Goal: Task Accomplishment & Management: Use online tool/utility

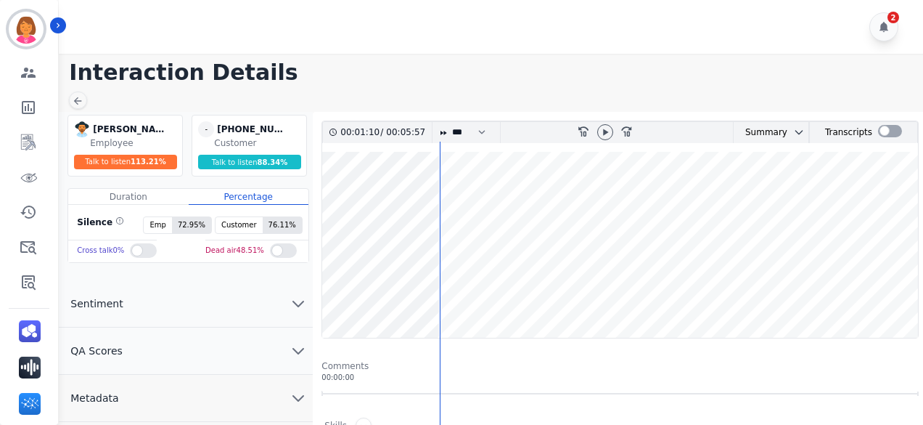
scroll to position [73, 0]
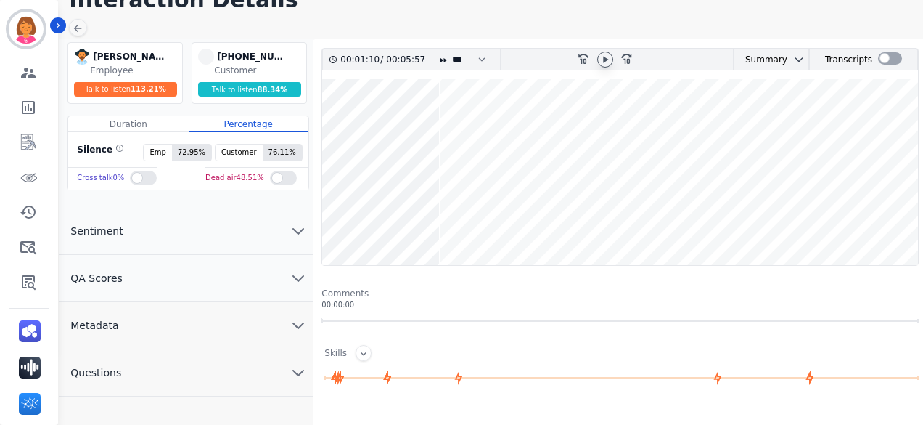
click at [611, 60] on div at bounding box center [605, 60] width 16 height 16
click at [329, 214] on wave at bounding box center [620, 172] width 596 height 186
click at [257, 367] on button "Questions" at bounding box center [186, 372] width 254 height 47
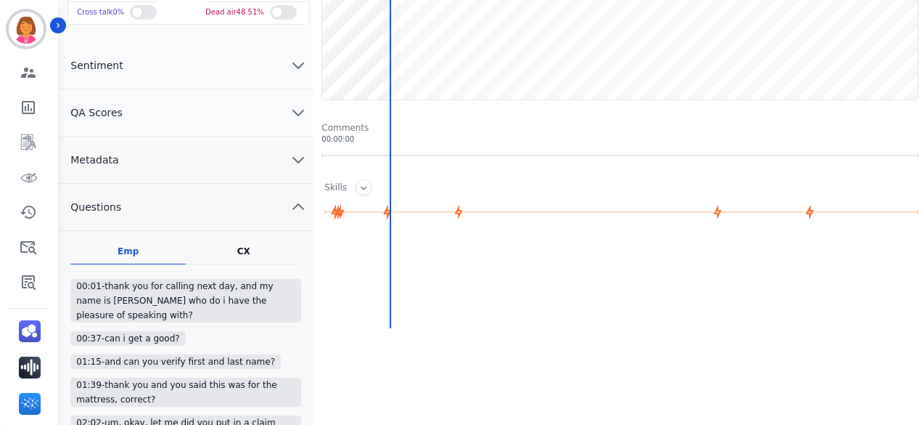
scroll to position [138, 0]
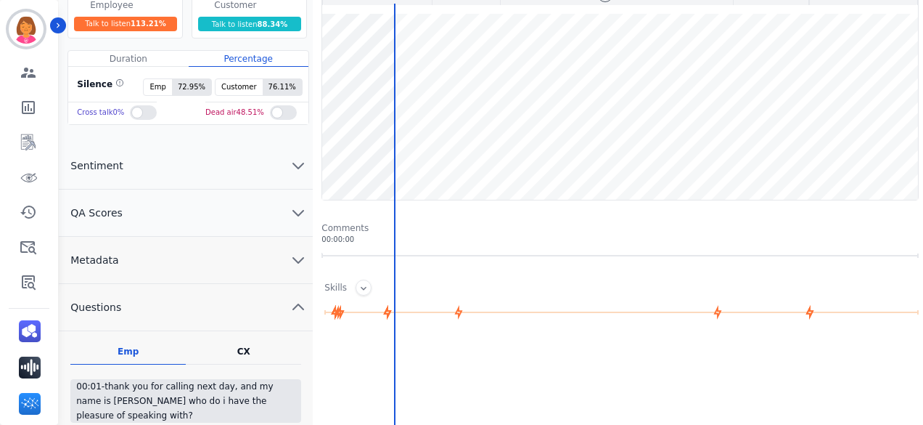
click at [274, 262] on button "Metadata" at bounding box center [186, 260] width 254 height 47
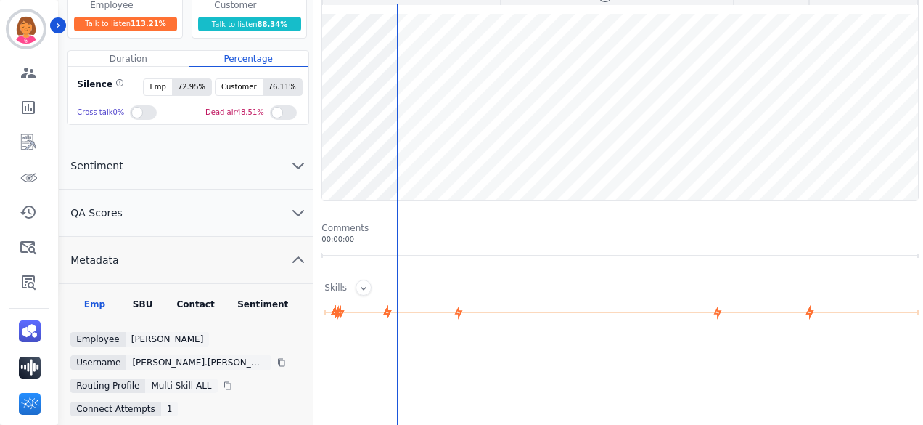
click at [197, 303] on div "Contact" at bounding box center [196, 307] width 58 height 19
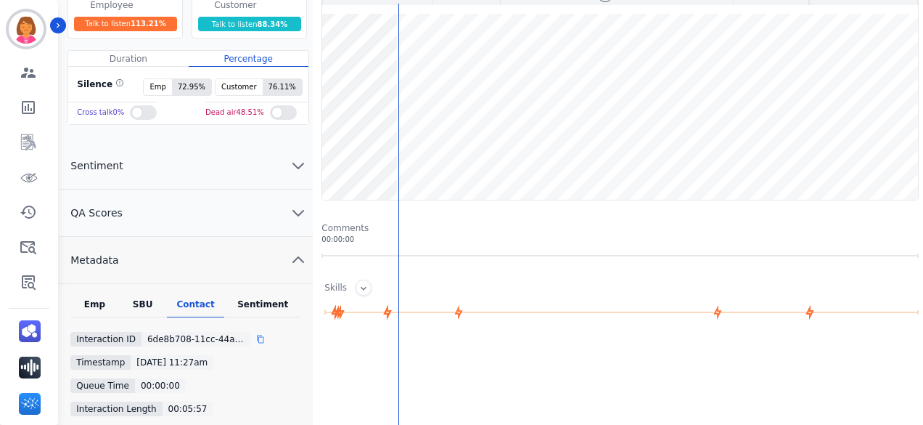
click at [258, 336] on div at bounding box center [266, 339] width 20 height 15
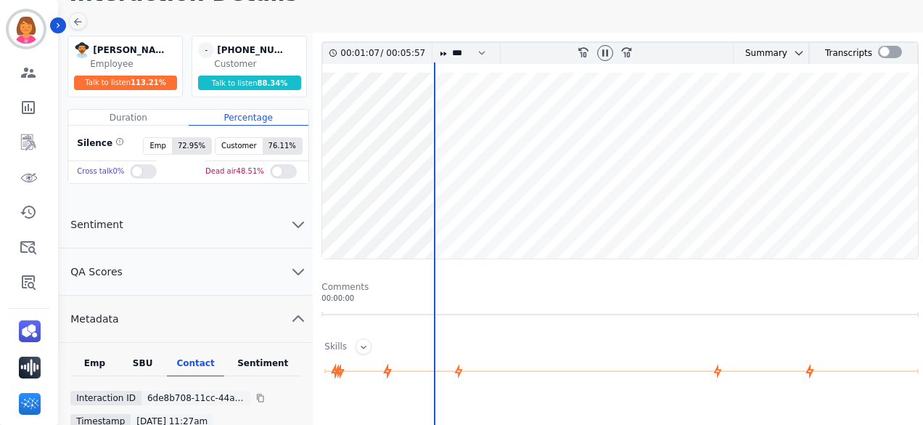
scroll to position [0, 0]
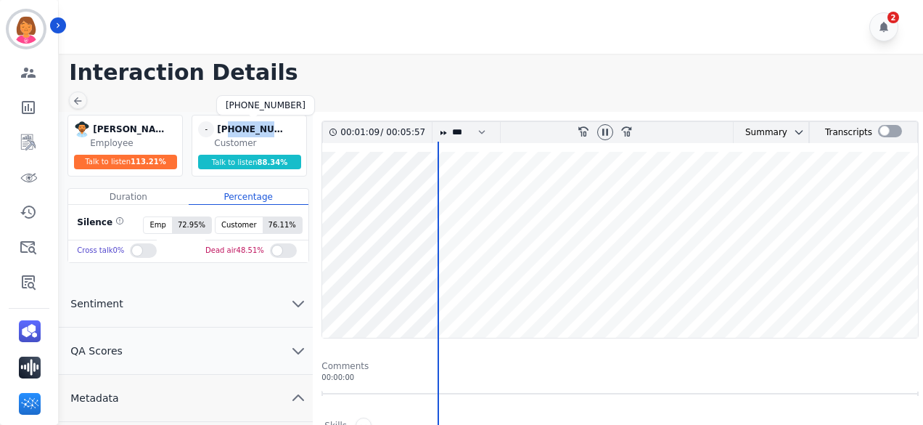
drag, startPoint x: 298, startPoint y: 127, endPoint x: 229, endPoint y: 134, distance: 69.3
click at [229, 134] on div "- [PHONE_NUMBER] [PHONE_NUMBER]" at bounding box center [250, 129] width 105 height 16
copy div "2039122261"
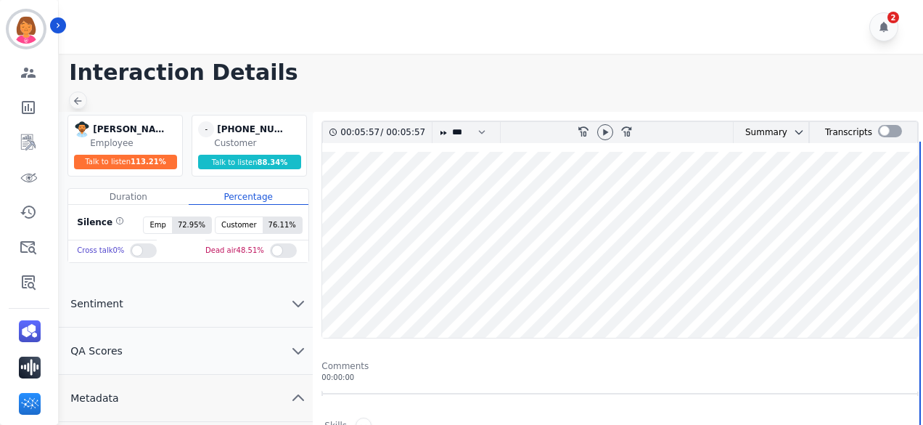
click at [81, 101] on icon at bounding box center [78, 101] width 12 height 12
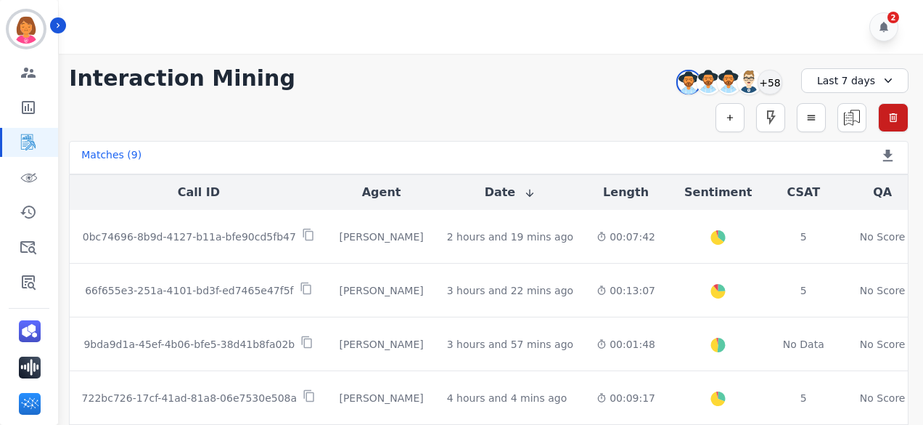
click at [781, 85] on div "+58" at bounding box center [770, 82] width 25 height 25
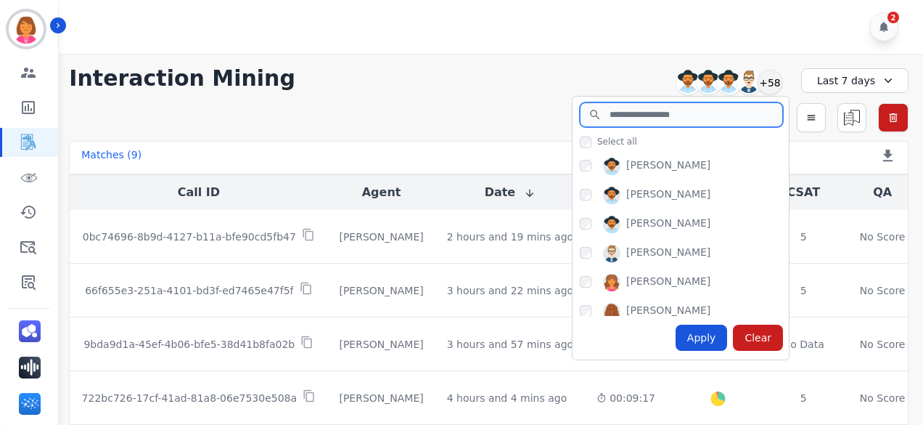
click at [639, 114] on input "search" at bounding box center [681, 114] width 203 height 25
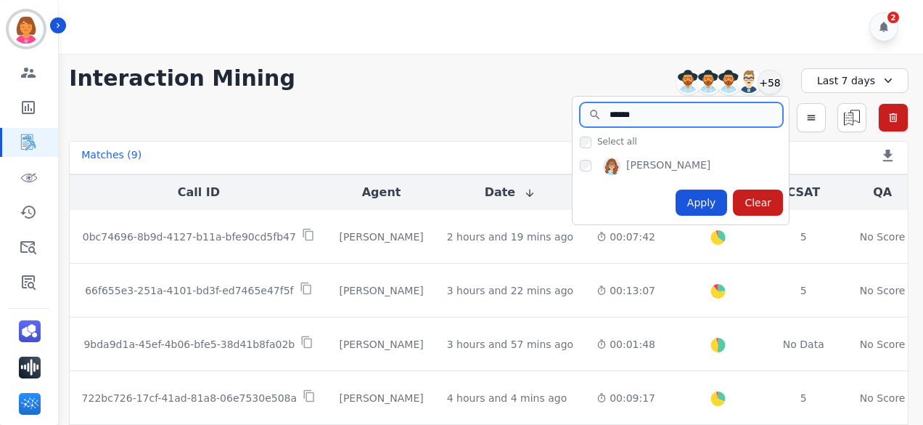
type input "******"
click at [579, 169] on div "[PERSON_NAME]" at bounding box center [681, 166] width 216 height 29
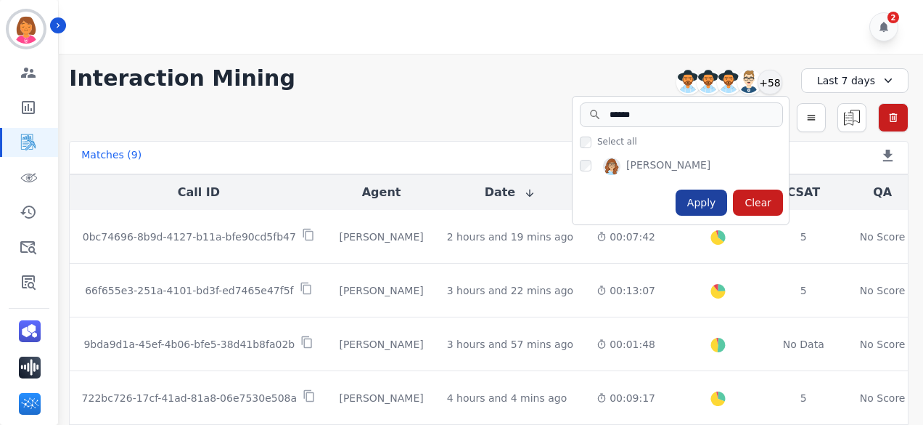
click at [698, 200] on div "Apply" at bounding box center [702, 202] width 52 height 26
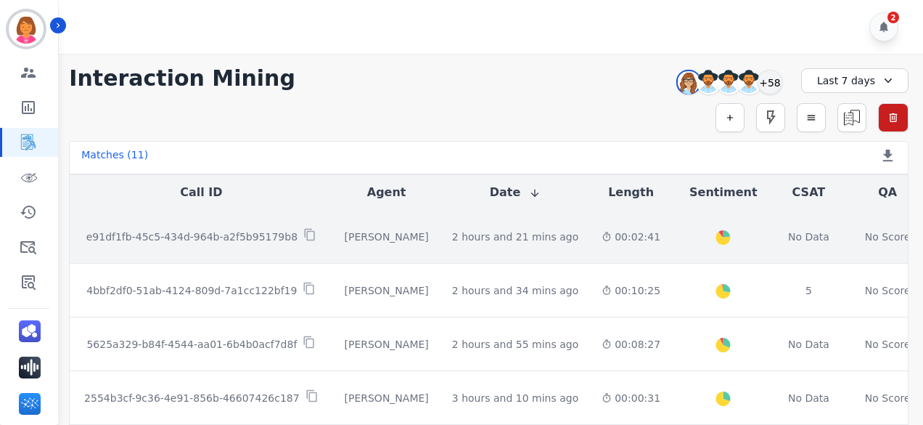
click at [604, 242] on td "00:02:41" at bounding box center [631, 237] width 82 height 54
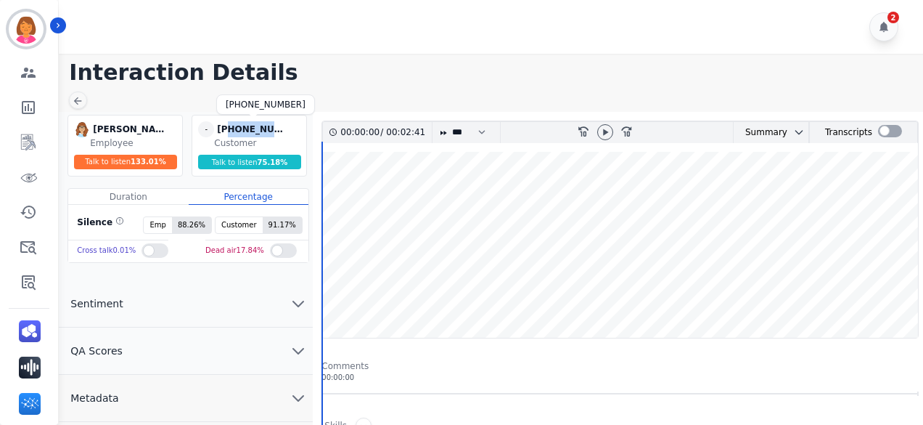
drag, startPoint x: 289, startPoint y: 123, endPoint x: 229, endPoint y: 132, distance: 60.3
click at [229, 132] on div "[PHONE_NUMBER]" at bounding box center [253, 129] width 73 height 16
copy div "3232109616"
click at [607, 132] on icon at bounding box center [606, 132] width 12 height 12
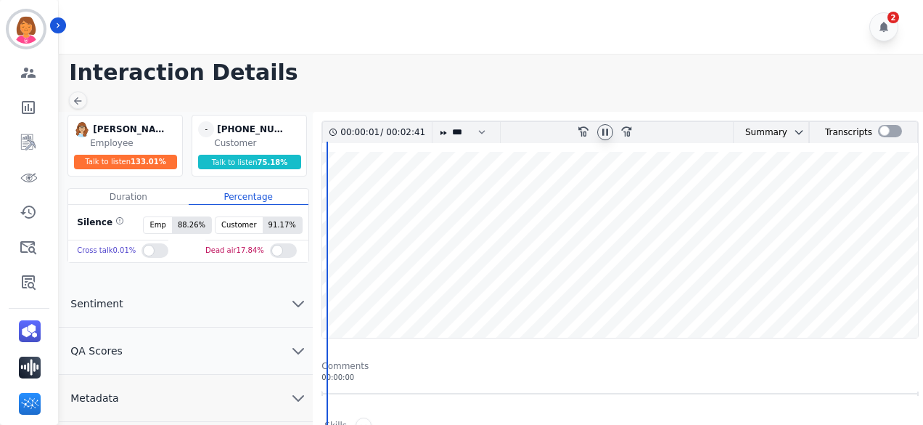
click at [366, 286] on wave at bounding box center [620, 245] width 596 height 186
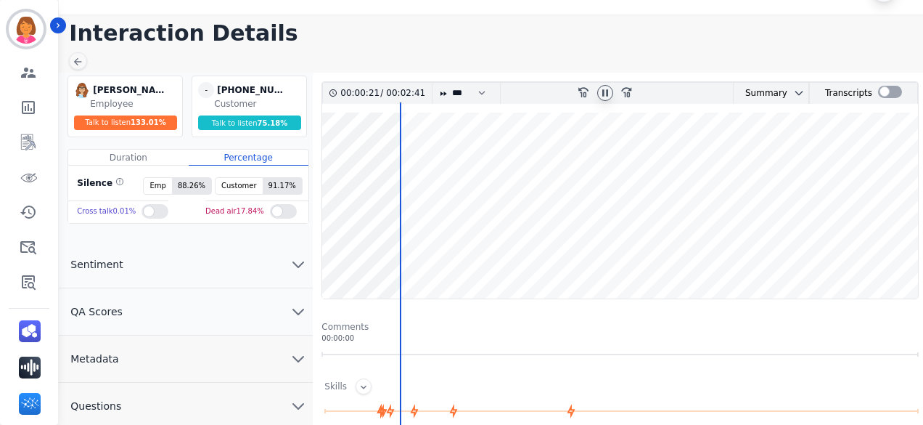
scroll to position [73, 0]
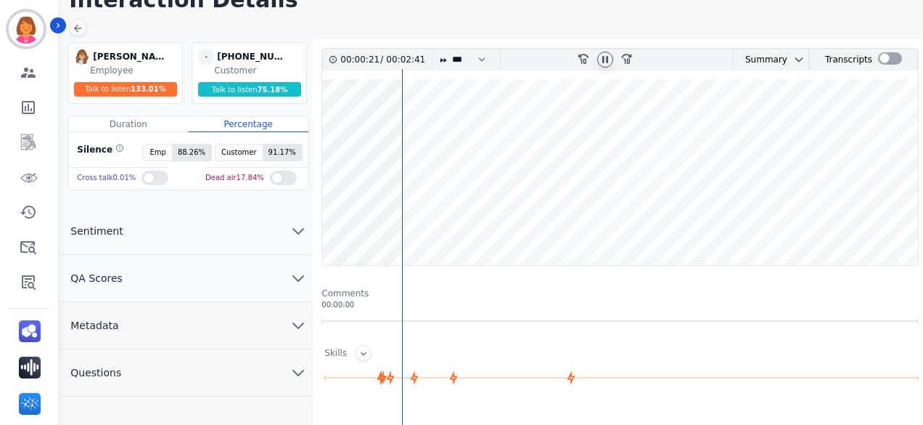
click at [245, 384] on button "Questions" at bounding box center [186, 372] width 254 height 47
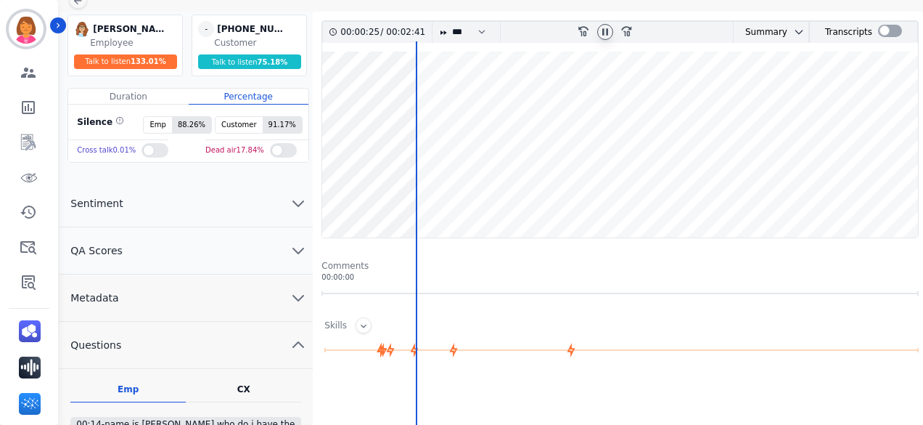
scroll to position [0, 0]
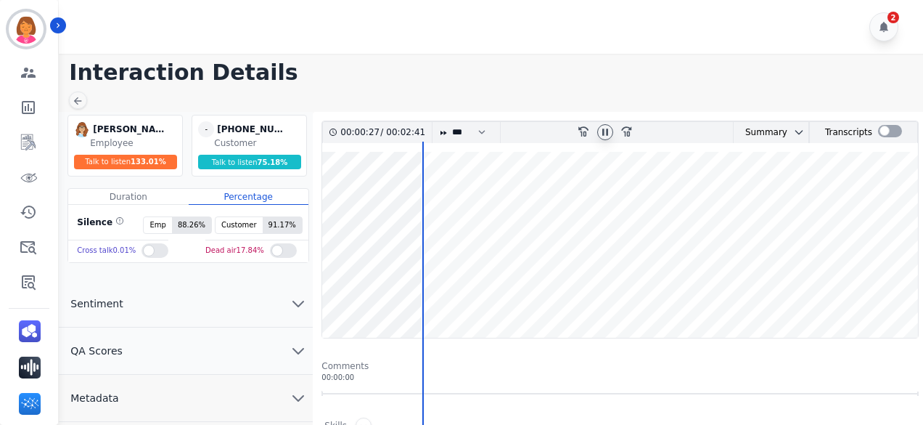
click at [642, 197] on wave at bounding box center [620, 245] width 596 height 186
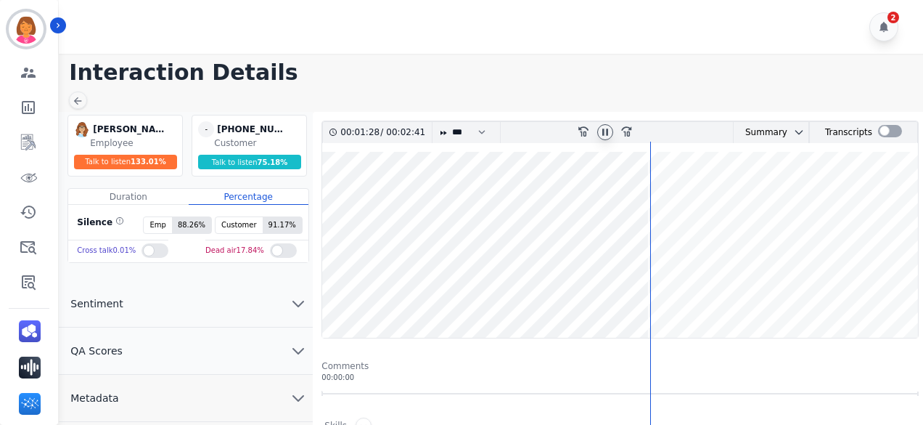
click at [902, 196] on wave at bounding box center [620, 245] width 596 height 186
click at [588, 201] on wave at bounding box center [620, 245] width 596 height 186
click at [405, 198] on wave at bounding box center [620, 245] width 596 height 186
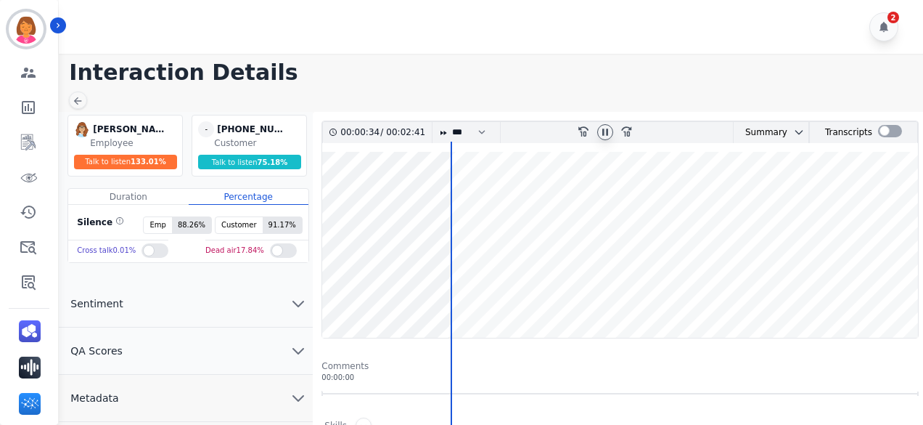
click at [457, 200] on wave at bounding box center [620, 245] width 596 height 186
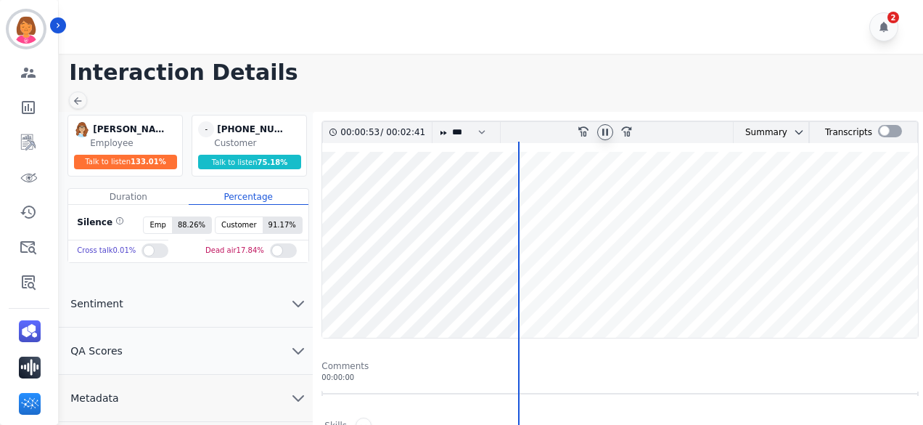
click at [476, 205] on wave at bounding box center [620, 245] width 596 height 186
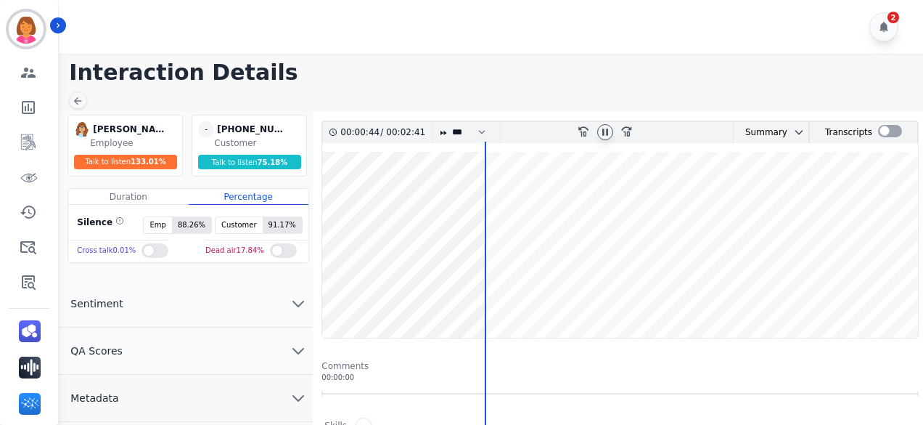
click at [457, 203] on wave at bounding box center [620, 245] width 596 height 186
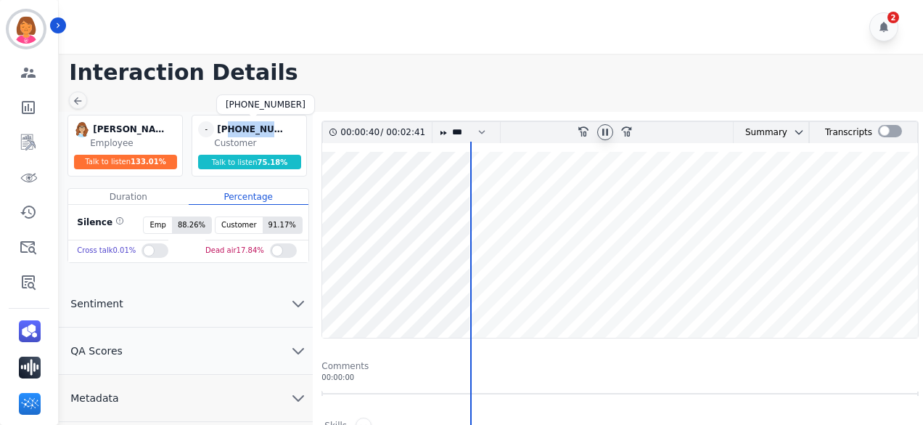
drag, startPoint x: 282, startPoint y: 125, endPoint x: 231, endPoint y: 133, distance: 51.4
click at [231, 133] on div "[PHONE_NUMBER]" at bounding box center [253, 129] width 73 height 16
copy div "232109616"
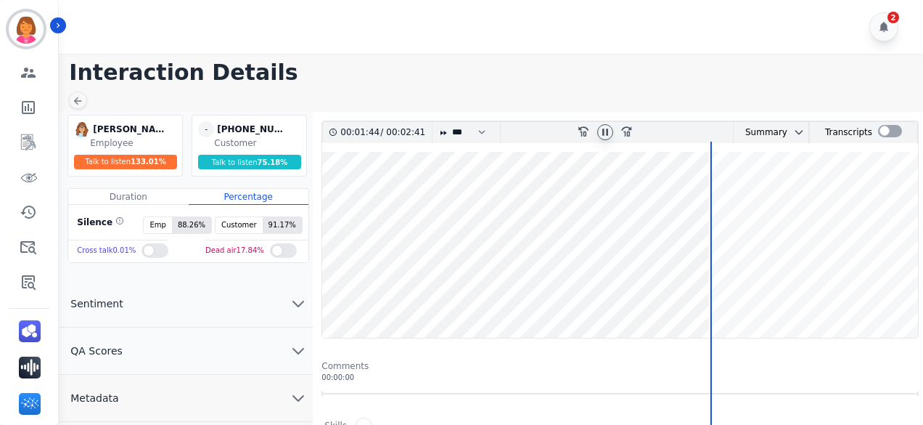
click at [819, 203] on wave at bounding box center [620, 245] width 596 height 186
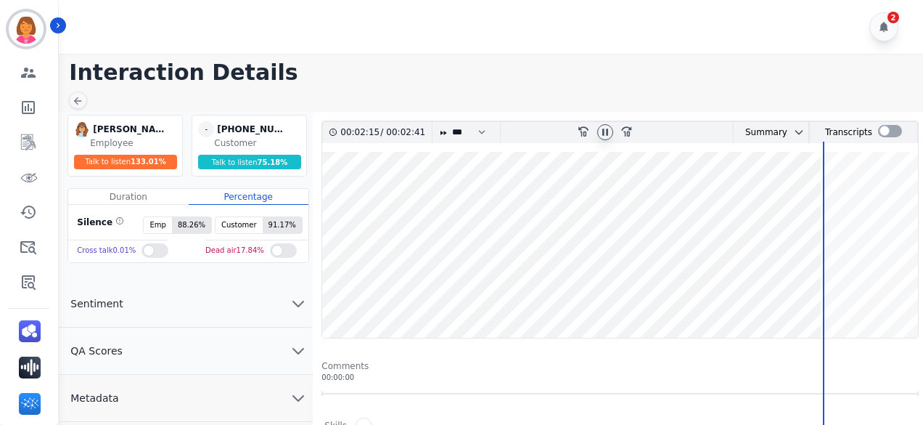
click at [863, 200] on wave at bounding box center [620, 245] width 596 height 186
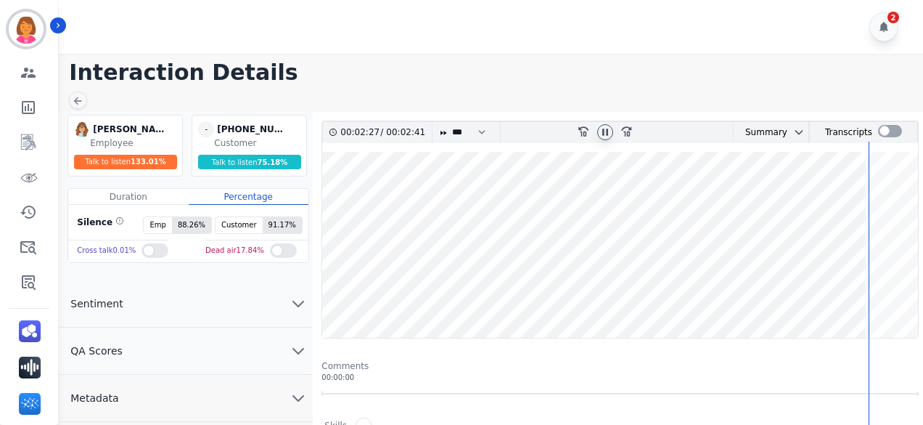
click at [908, 203] on wave at bounding box center [620, 245] width 596 height 186
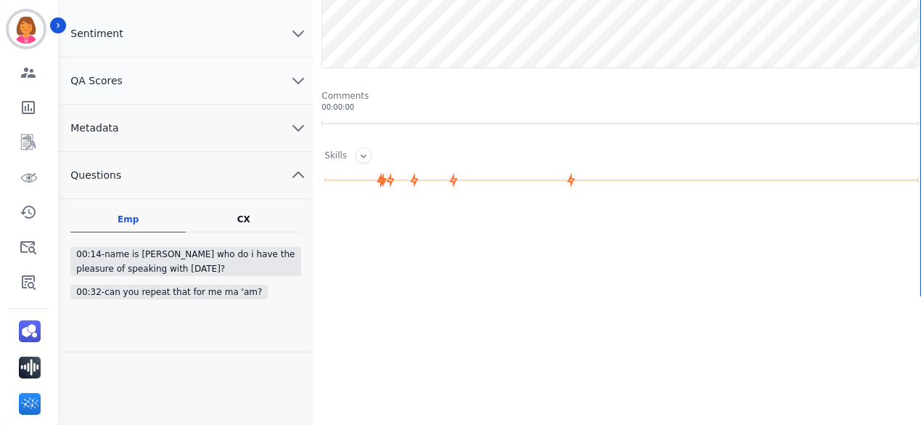
scroll to position [73, 0]
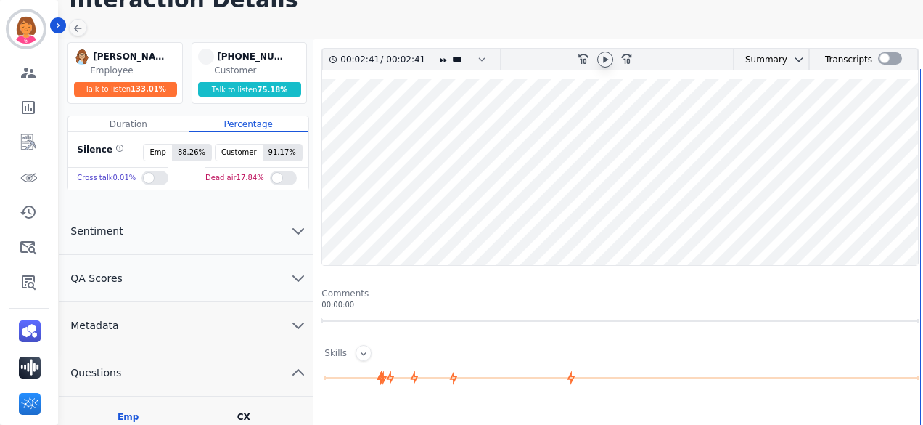
click at [458, 126] on wave at bounding box center [620, 172] width 596 height 186
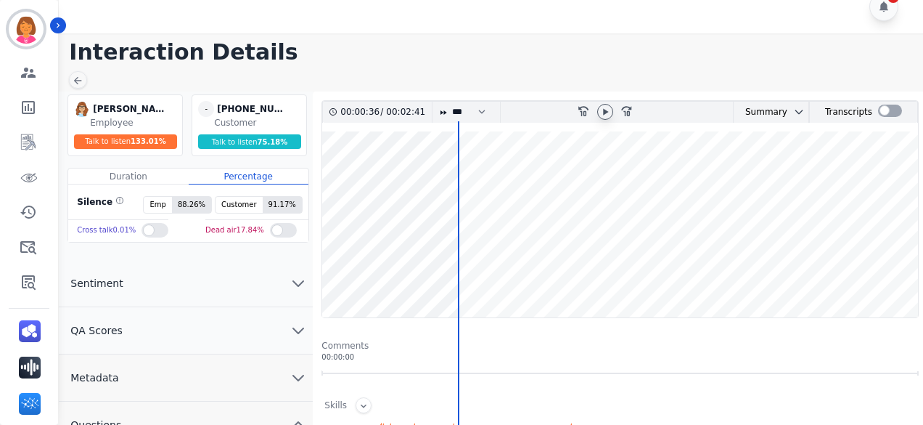
scroll to position [0, 0]
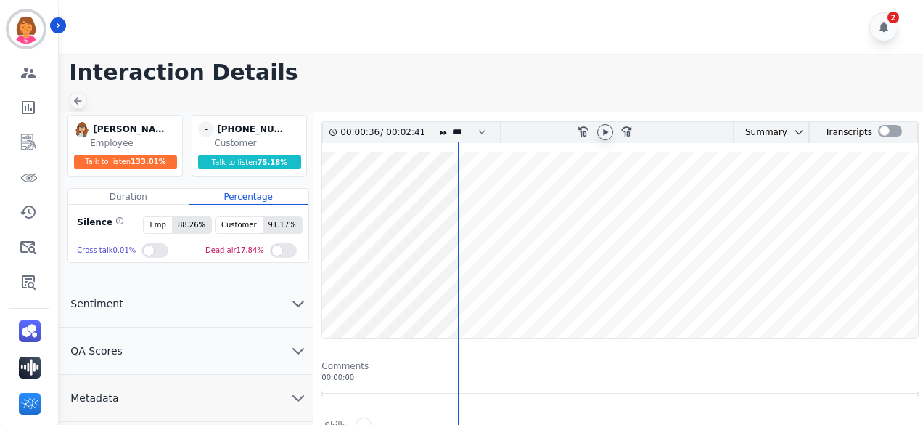
click at [83, 102] on icon at bounding box center [78, 101] width 12 height 12
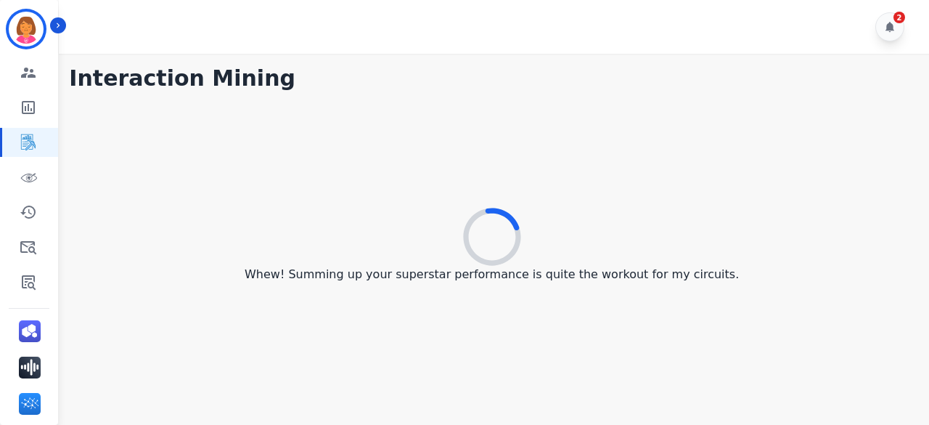
click at [584, 108] on div "Whew! Summing up your superstar performance is quite the workout for my circuit…" at bounding box center [492, 246] width 846 height 298
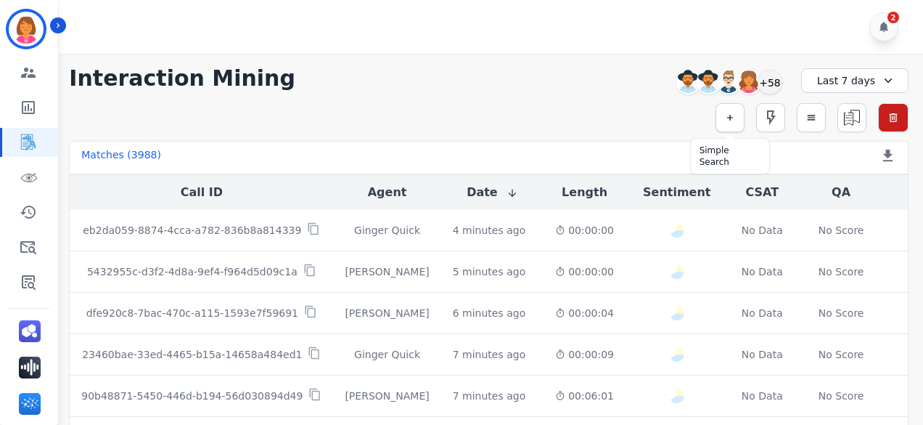
click at [735, 118] on icon "button" at bounding box center [730, 118] width 10 height 10
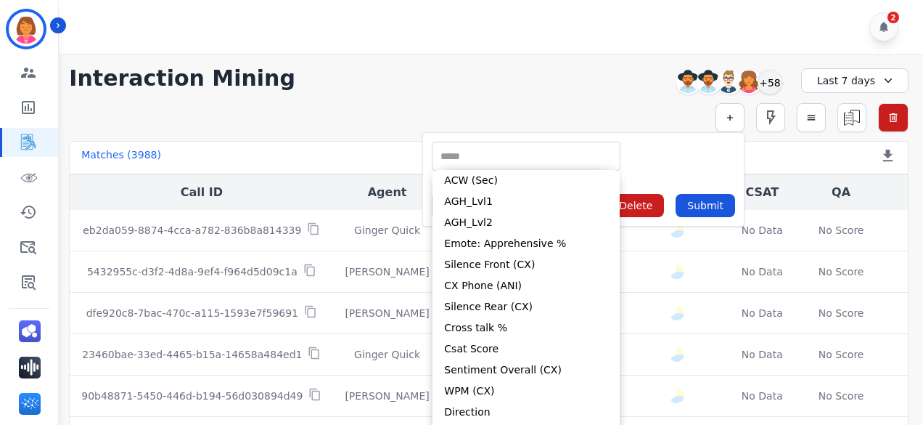
click at [531, 156] on input "selected options" at bounding box center [526, 156] width 181 height 15
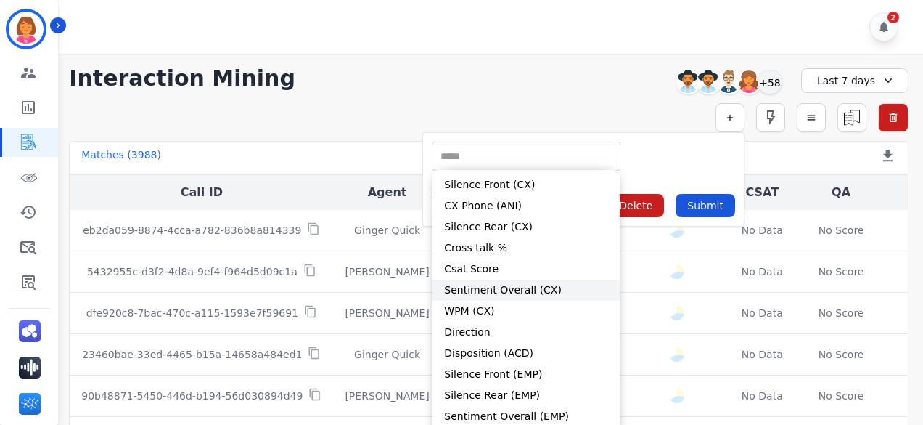
scroll to position [58, 0]
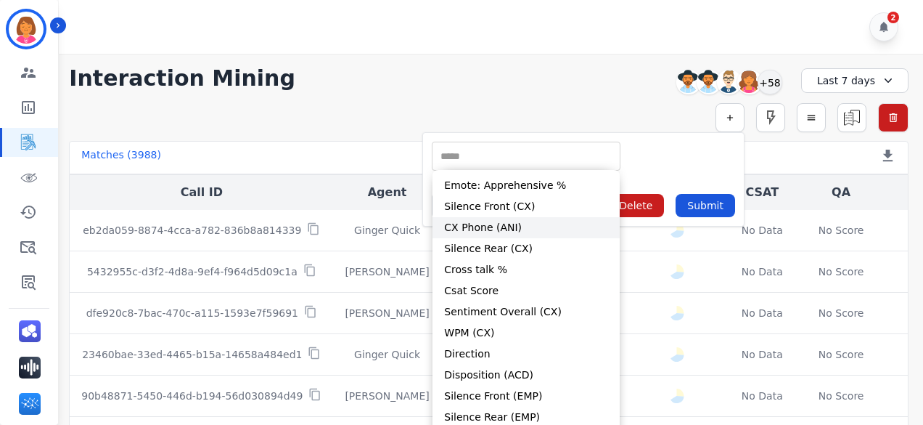
click at [547, 232] on li "CX Phone (ANI)" at bounding box center [526, 227] width 187 height 21
type input "**********"
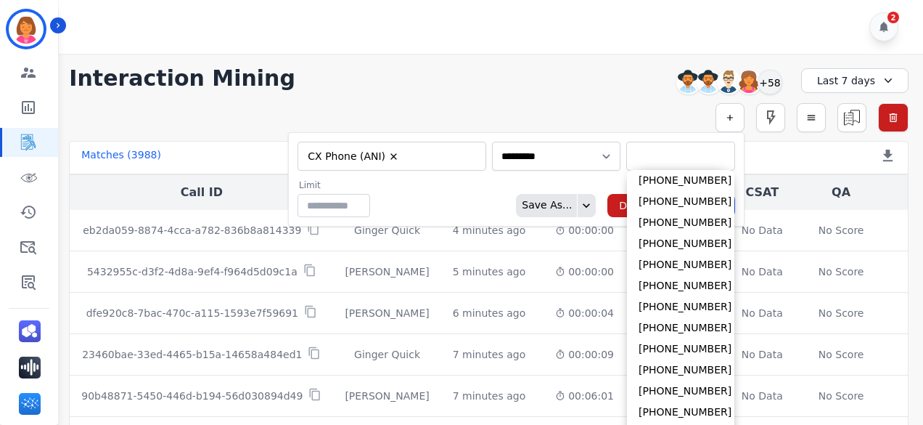
click at [638, 158] on input "selected options" at bounding box center [681, 156] width 102 height 15
paste input "*********"
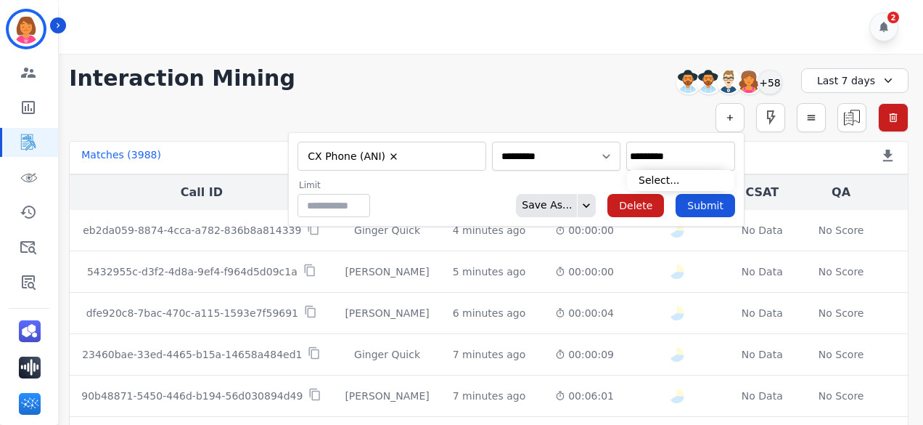
click at [630, 161] on input "*********" at bounding box center [681, 156] width 102 height 15
type input "**********"
click at [591, 173] on form "**********" at bounding box center [516, 179] width 457 height 94
click at [694, 204] on button "Submit" at bounding box center [706, 205] width 60 height 23
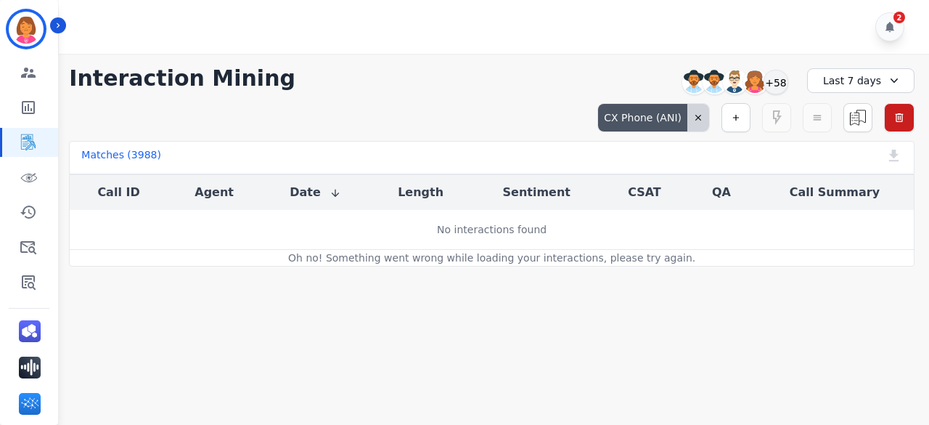
click at [703, 115] on icon at bounding box center [698, 118] width 10 height 10
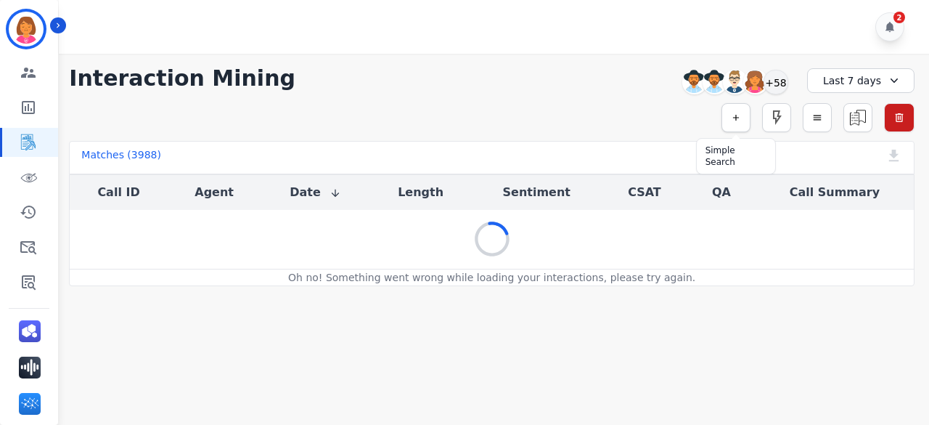
click at [732, 121] on button "button" at bounding box center [735, 117] width 29 height 29
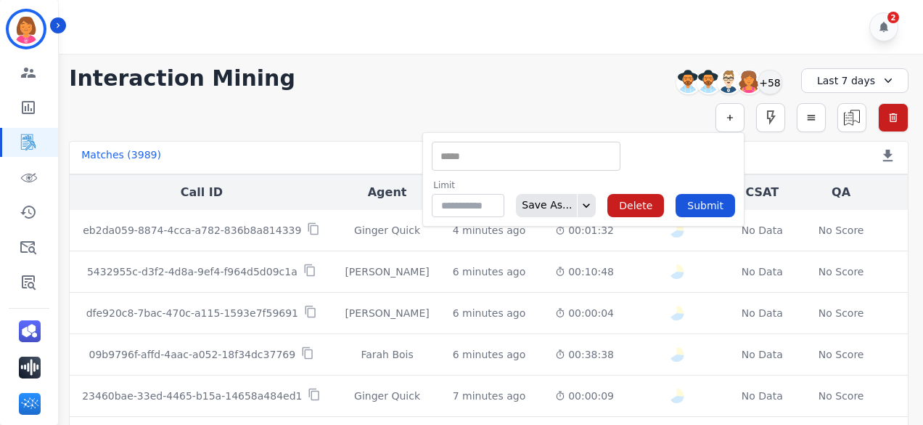
click at [555, 162] on input "selected options" at bounding box center [526, 156] width 181 height 15
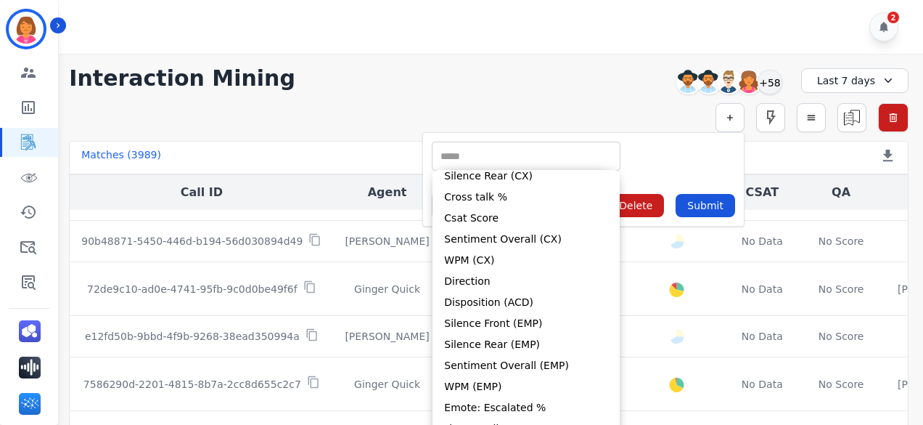
scroll to position [218, 0]
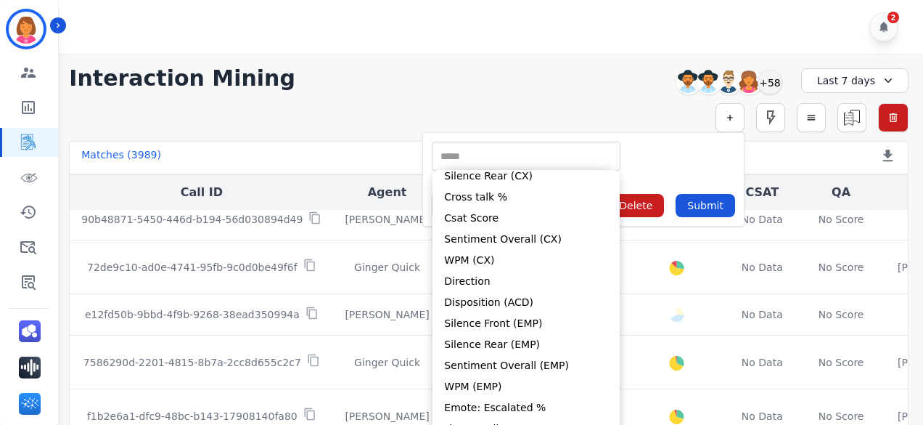
click at [605, 62] on div "**********" at bounding box center [488, 252] width 869 height 396
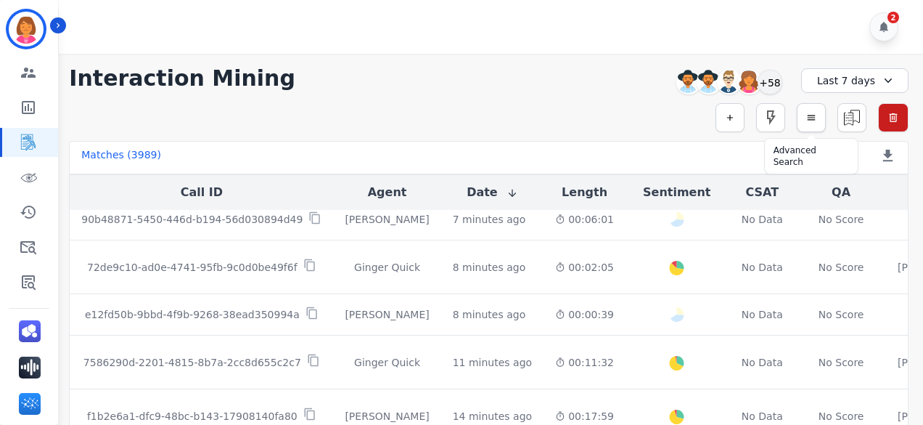
click at [807, 128] on button "button" at bounding box center [811, 117] width 29 height 29
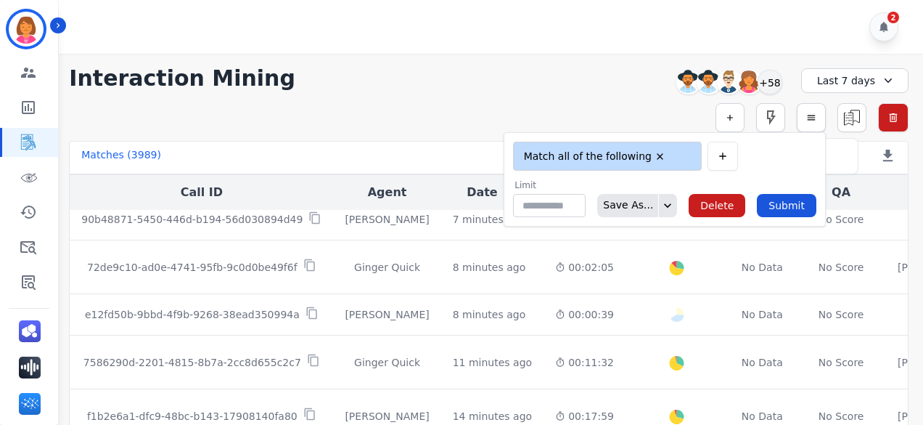
click at [809, 126] on button "button" at bounding box center [811, 117] width 29 height 29
click at [727, 117] on icon "button" at bounding box center [730, 118] width 10 height 10
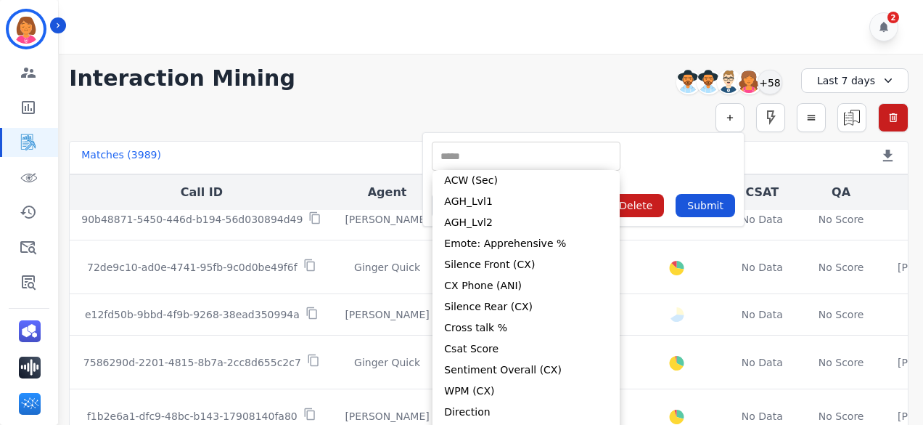
click at [594, 155] on input "selected options" at bounding box center [526, 156] width 181 height 15
paste input "*********"
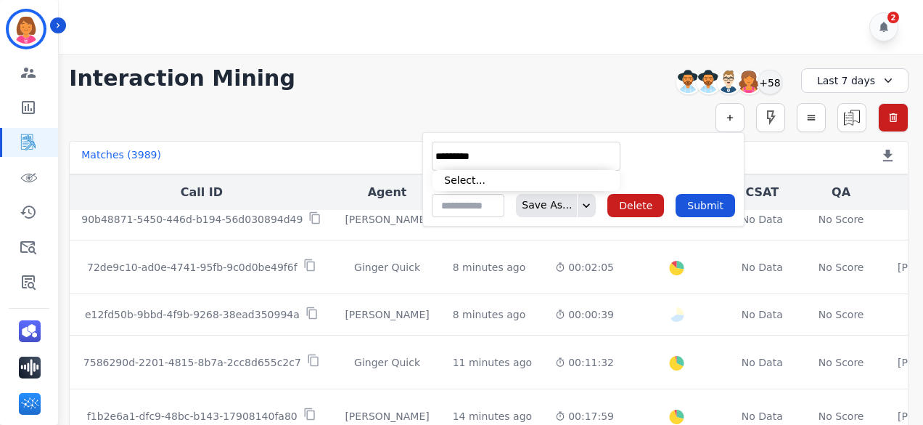
type input "*********"
